Goal: Transaction & Acquisition: Purchase product/service

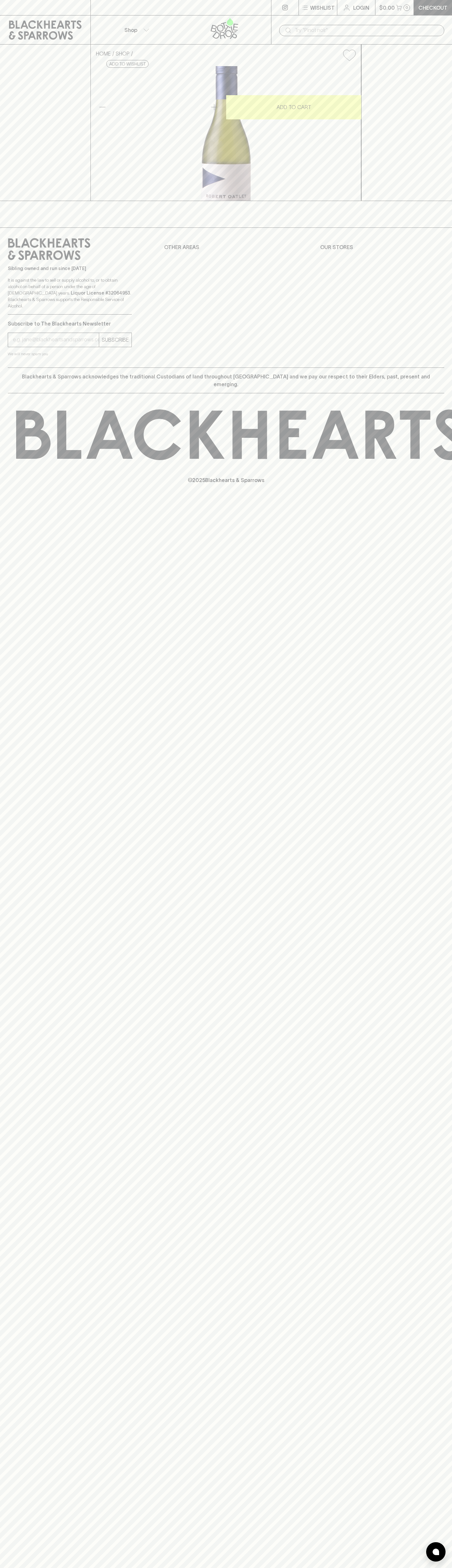
click at [152, 5] on div "⠀" at bounding box center [181, 7] width 180 height 8
click at [427, 27] on input "text" at bounding box center [366, 30] width 144 height 10
click at [319, 1567] on html "⠀ ⠀ Wishlist Login $0.00 0 Checkout Shop ​ HOME SHOP [PERSON_NAME] Signature Se…" at bounding box center [226, 784] width 452 height 1568
click at [30, 1531] on div "⠀ ⠀ Wishlist Login $0.00 0 Checkout Shop ​ HOME SHOP [PERSON_NAME] Signature Se…" at bounding box center [226, 784] width 452 height 1568
